Goal: Communication & Community: Participate in discussion

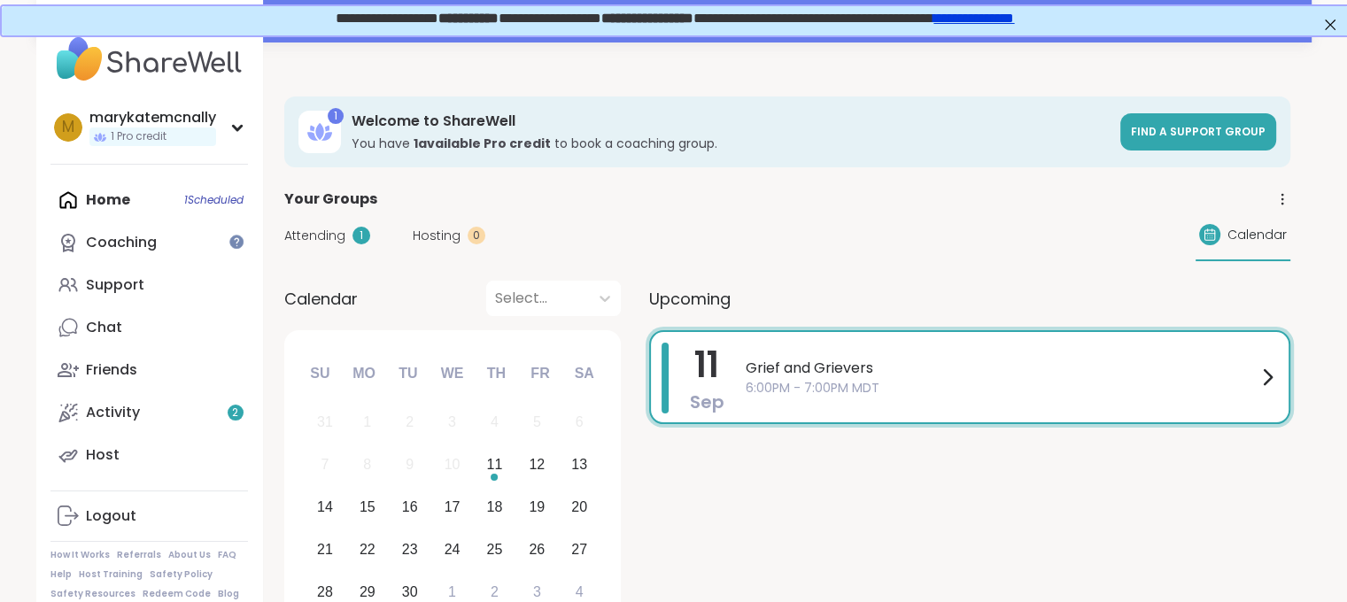
click at [815, 385] on span "6:00PM - 7:00PM MDT" at bounding box center [1001, 388] width 511 height 19
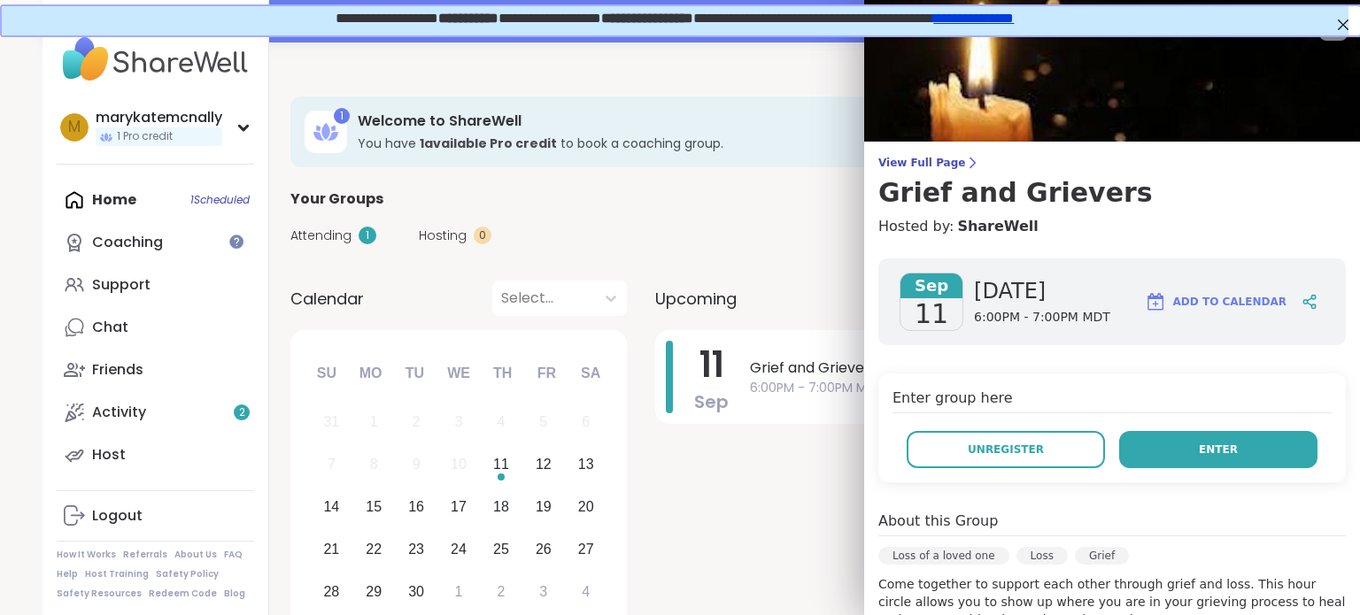
click at [1199, 445] on span "Enter" at bounding box center [1218, 450] width 39 height 16
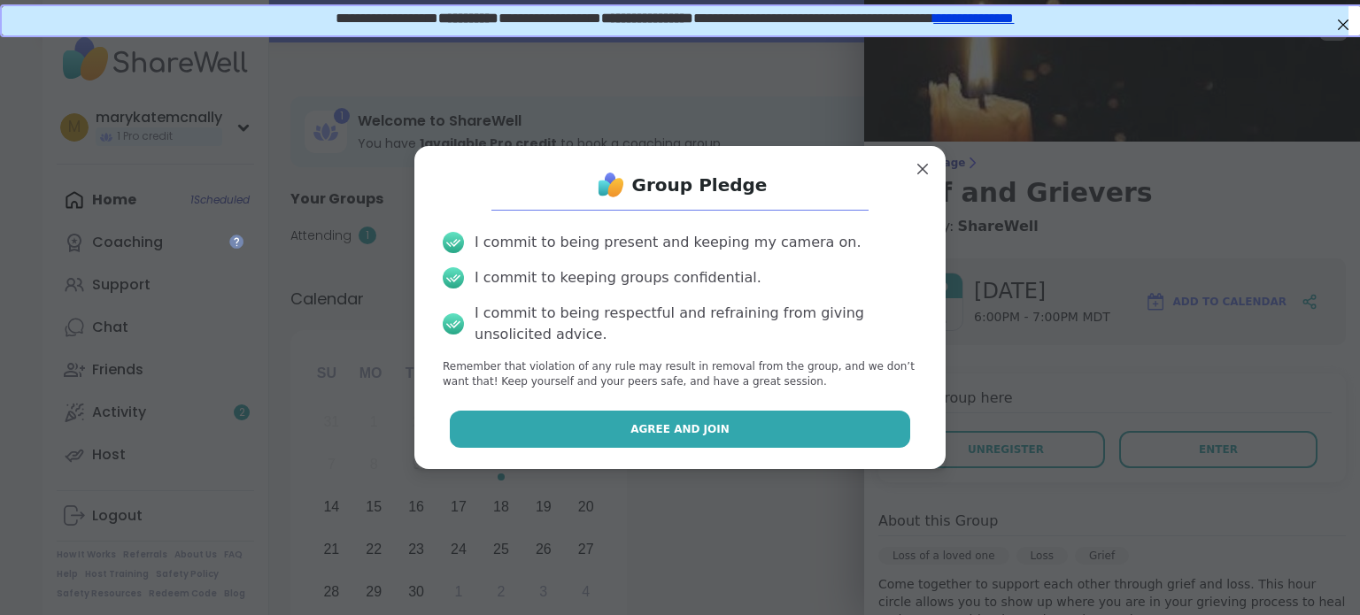
click at [593, 414] on button "Agree and Join" at bounding box center [680, 429] width 461 height 37
